Goal: Information Seeking & Learning: Learn about a topic

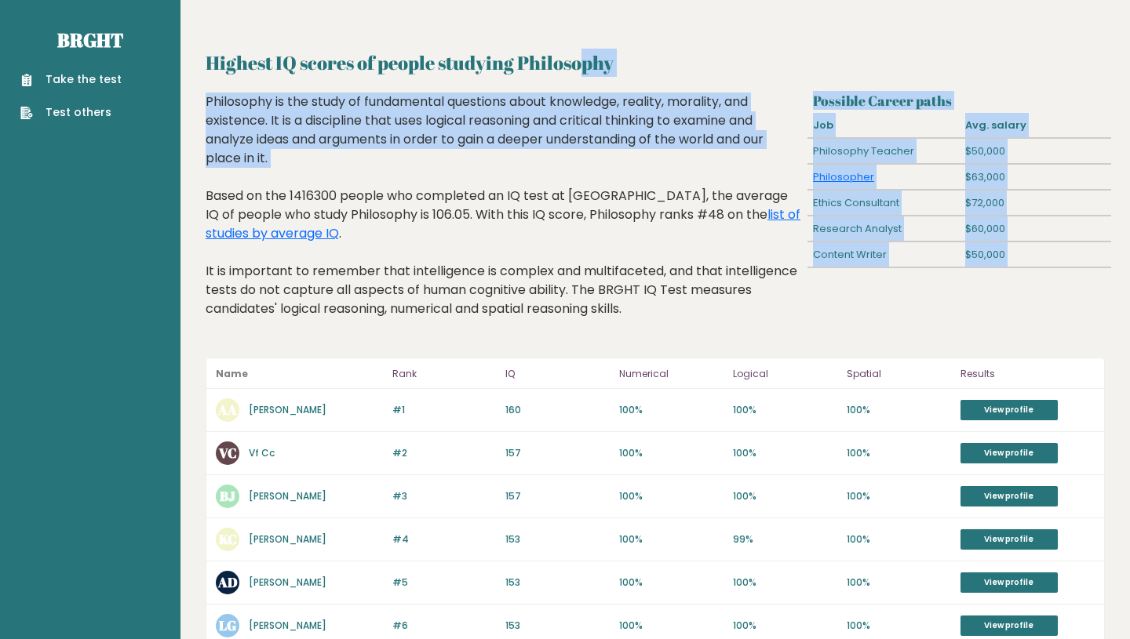
drag, startPoint x: 439, startPoint y: 75, endPoint x: 580, endPoint y: 170, distance: 170.6
click at [580, 170] on div "Highest IQ scores of people studying Philosophy Possible Career paths Job Avg. …" at bounding box center [655, 650] width 899 height 1203
click at [580, 170] on div "Philosophy is the study of fundamental questions about knowledge, reality, mora…" at bounding box center [503, 217] width 595 height 249
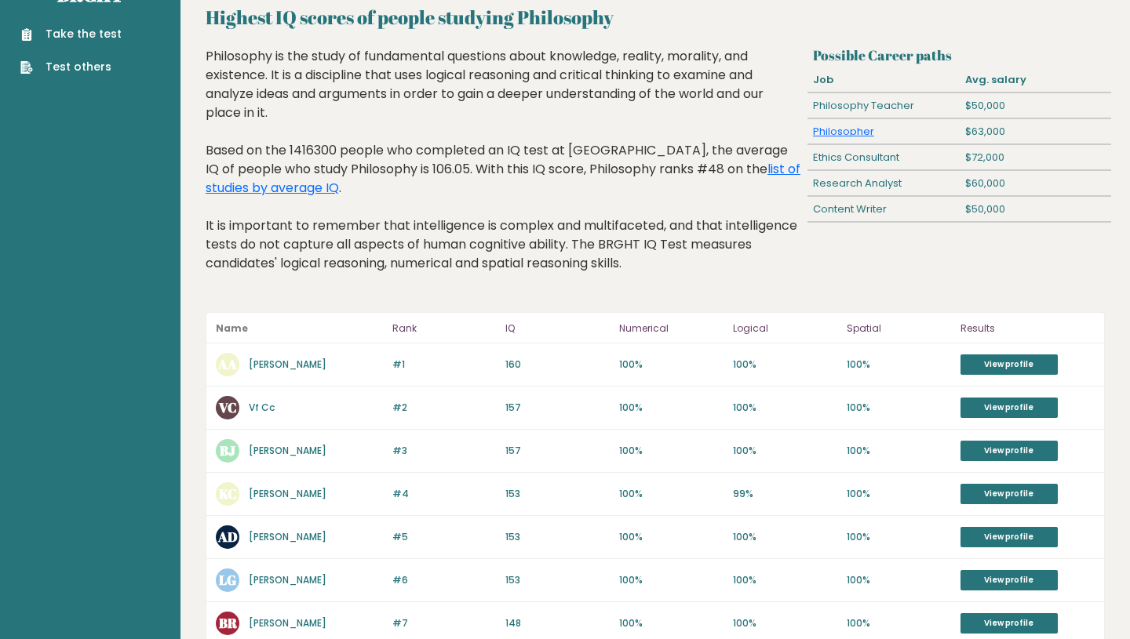
scroll to position [45, 0]
drag, startPoint x: 527, startPoint y: 61, endPoint x: 657, endPoint y: 258, distance: 235.7
click at [657, 258] on div "Philosophy is the study of fundamental questions about knowledge, reality, mora…" at bounding box center [503, 172] width 595 height 249
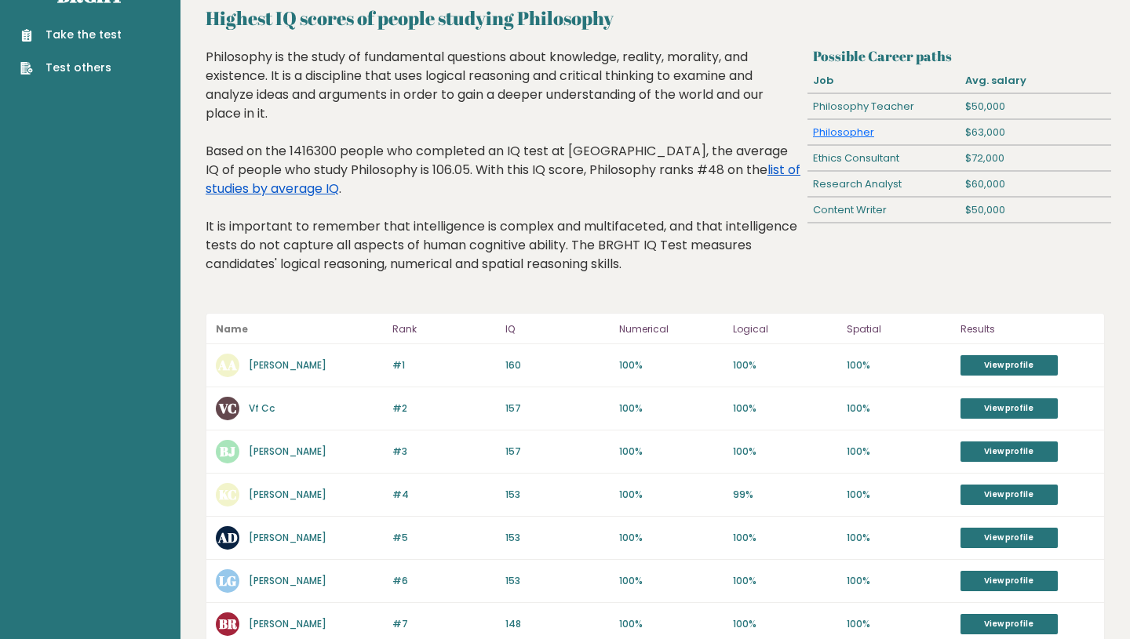
click at [725, 173] on link "list of studies by average IQ" at bounding box center [503, 179] width 595 height 37
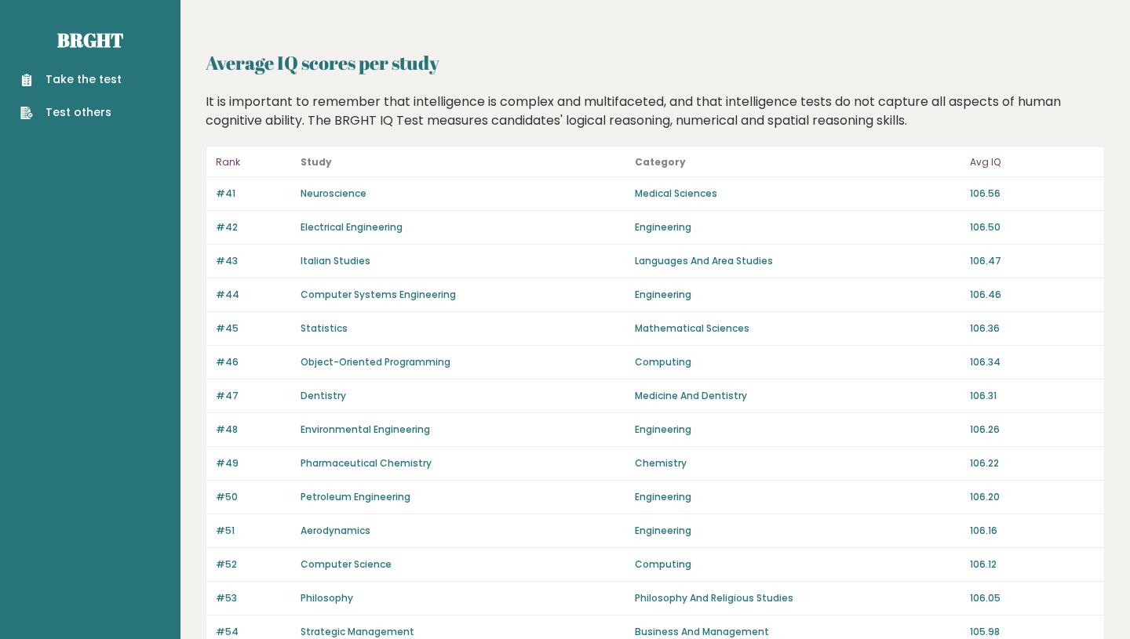
click at [344, 227] on link "Electrical Engineering" at bounding box center [351, 226] width 102 height 13
